Goal: Information Seeking & Learning: Learn about a topic

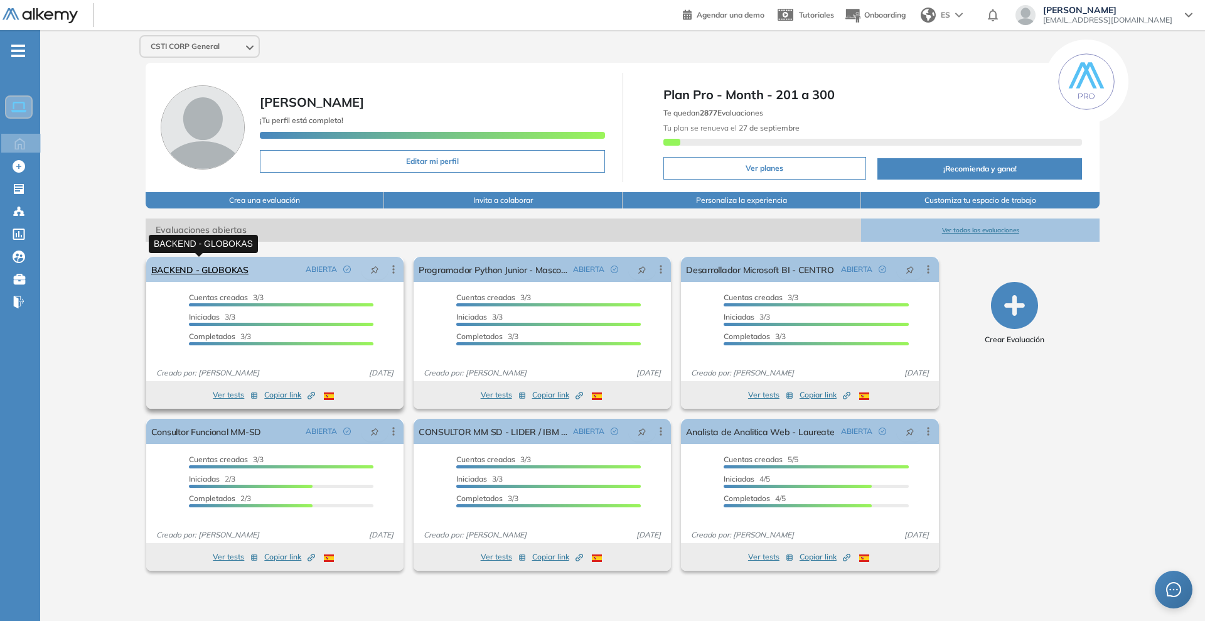
click at [202, 272] on link "BACKEND - GLOBOKAS" at bounding box center [199, 269] width 97 height 25
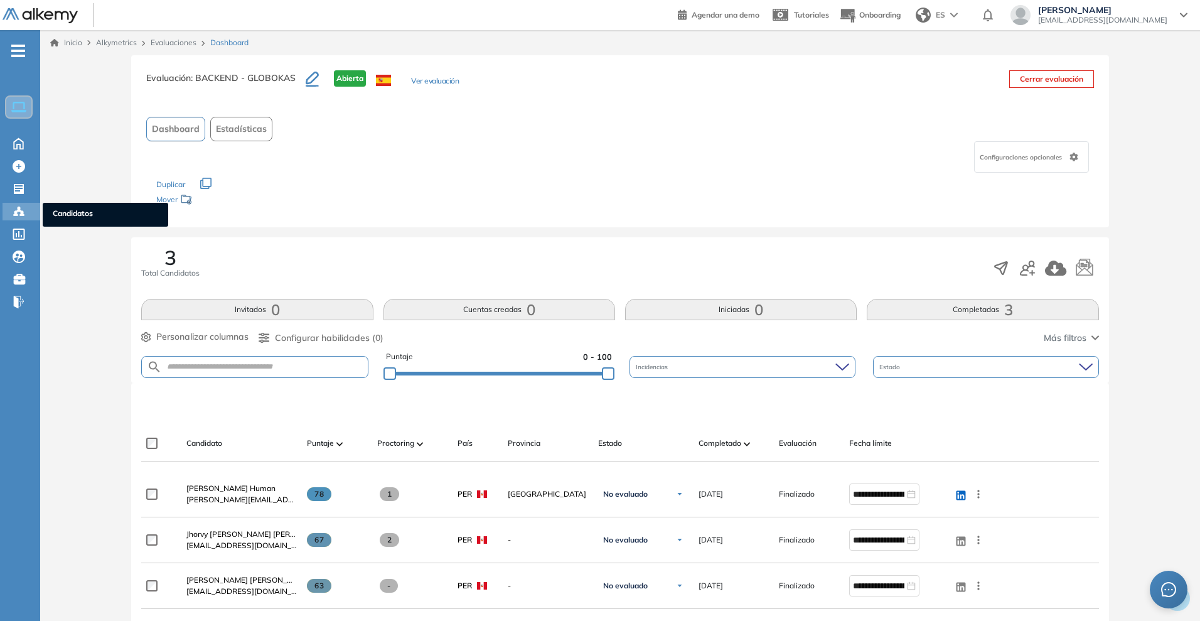
click at [12, 205] on div "Candidatos Candidatos" at bounding box center [22, 212] width 38 height 18
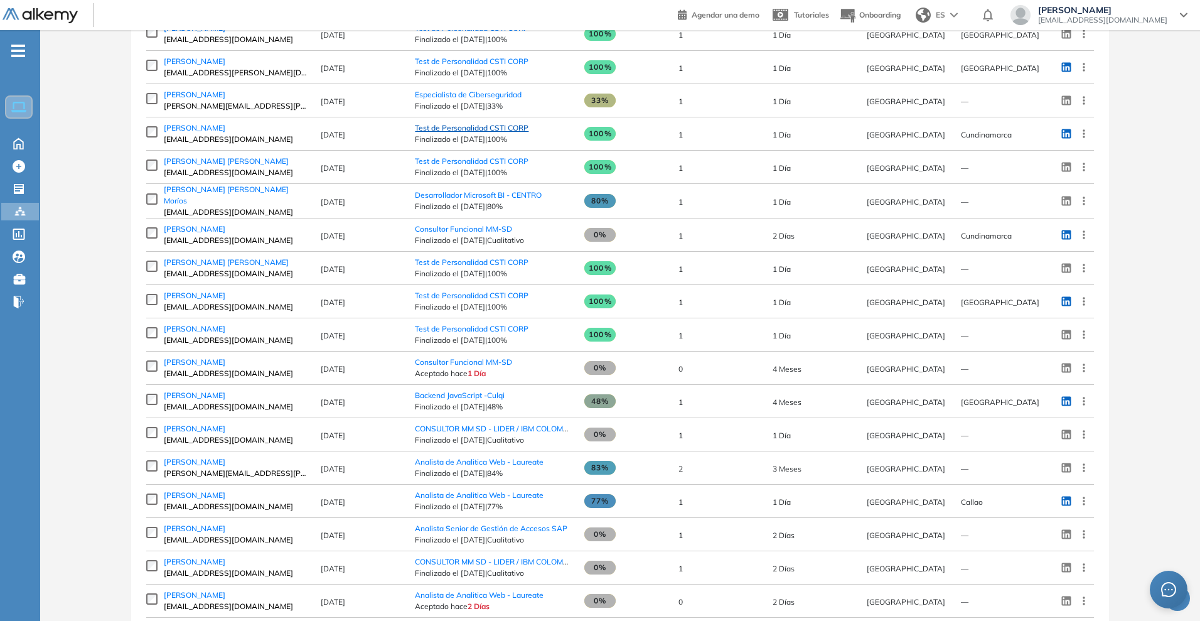
scroll to position [929, 0]
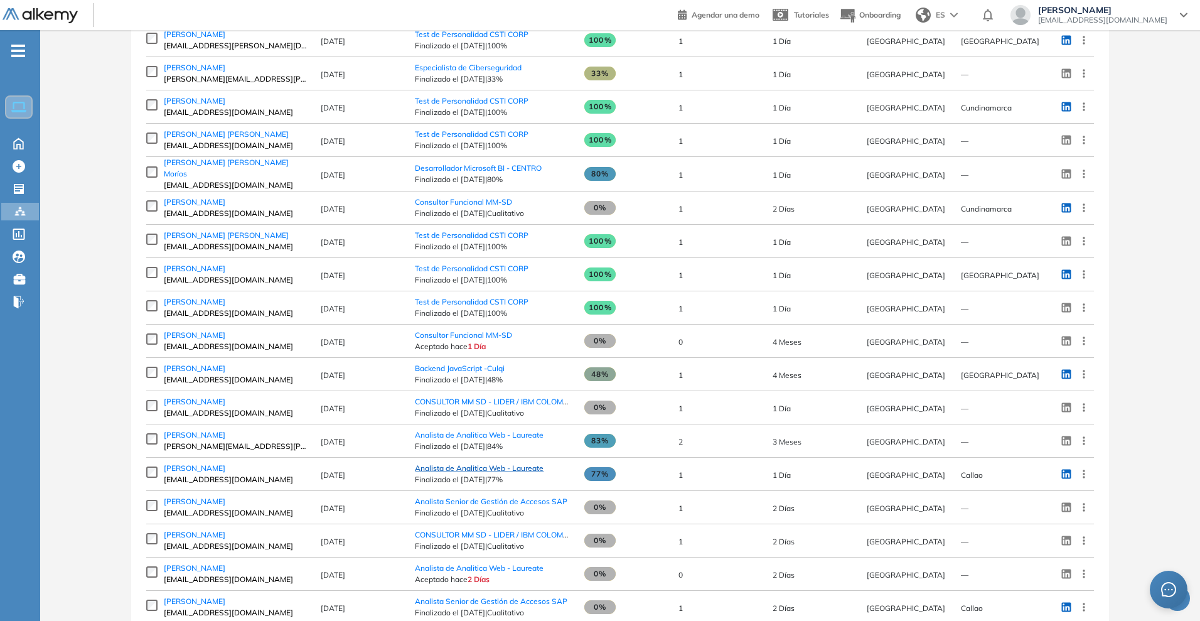
click at [500, 472] on span "Analista de Analitica Web - Laureate" at bounding box center [479, 467] width 129 height 9
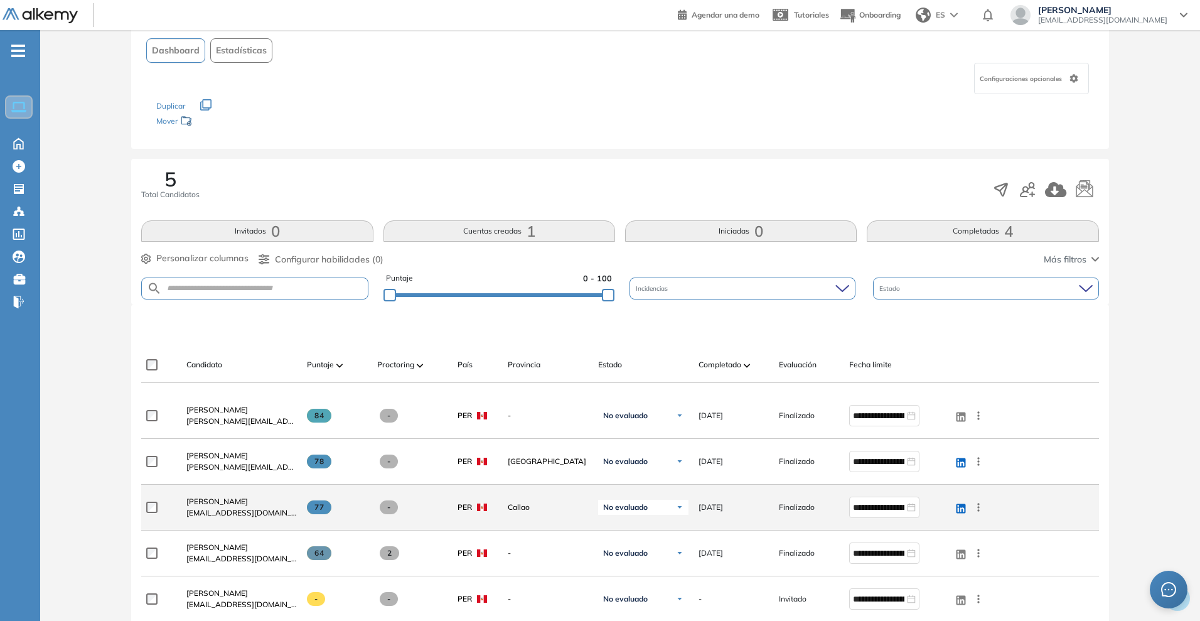
scroll to position [157, 0]
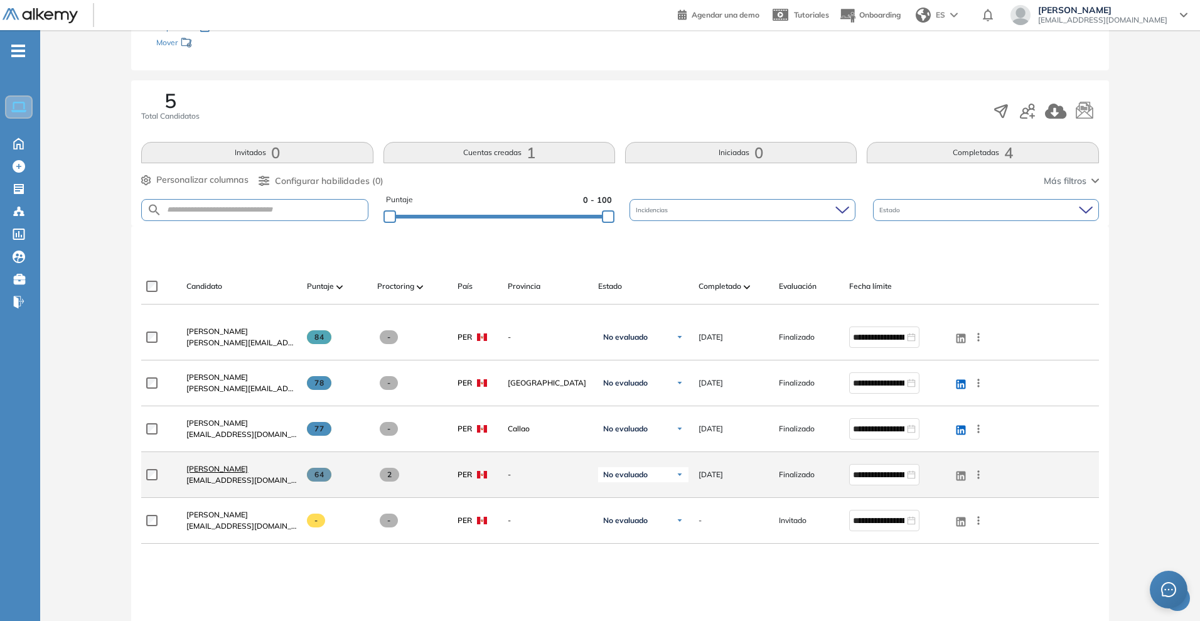
click at [248, 469] on span "[PERSON_NAME]" at bounding box center [217, 468] width 62 height 9
